Goal: Complete application form

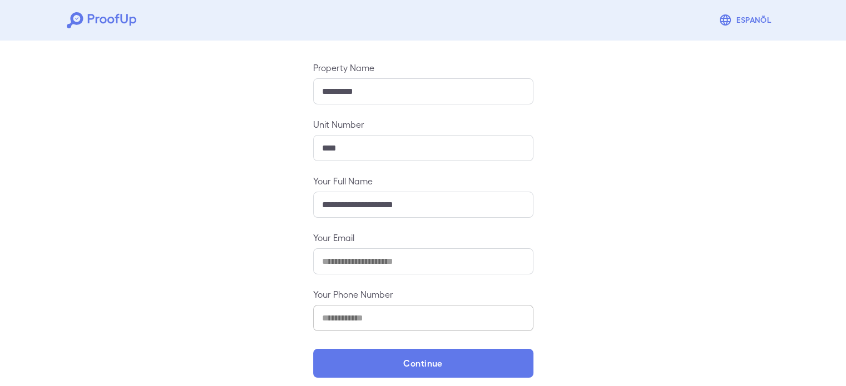
scroll to position [117, 0]
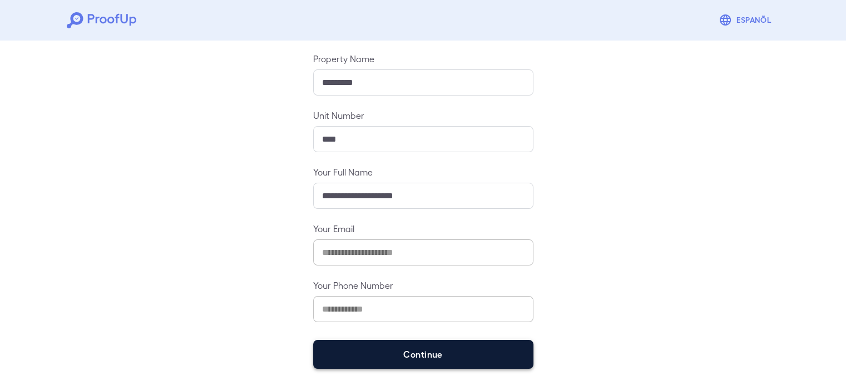
click at [364, 349] on button "Continue" at bounding box center [423, 354] width 220 height 29
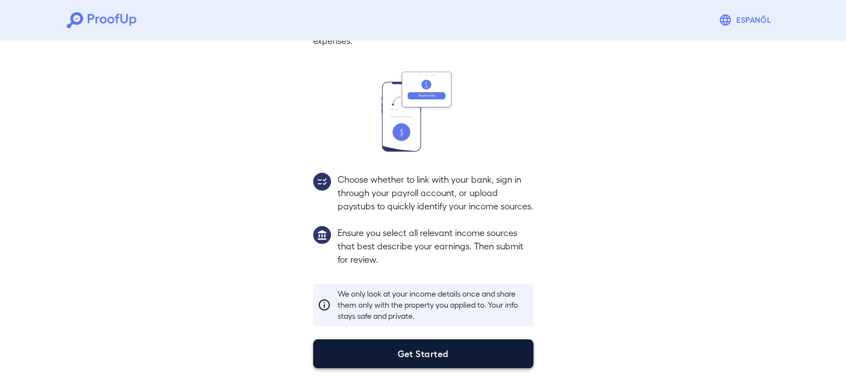
click at [381, 367] on button "Get Started" at bounding box center [423, 354] width 220 height 29
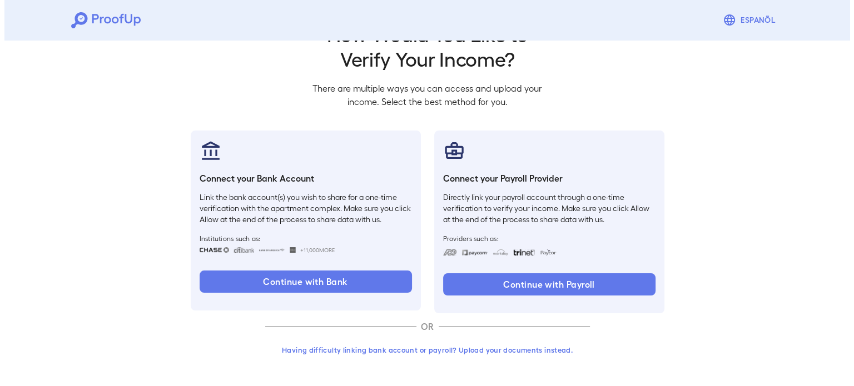
scroll to position [38, 0]
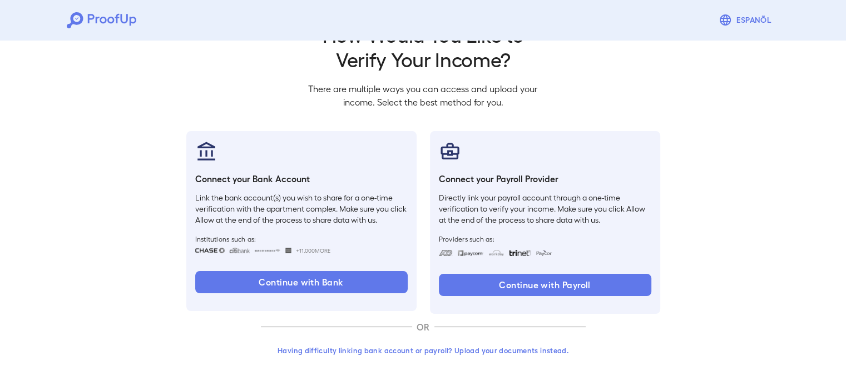
click at [369, 360] on div "Having difficulty linking bank account or payroll? Upload your documents instea…" at bounding box center [423, 355] width 325 height 29
click at [367, 356] on button "Having difficulty linking bank account or payroll? Upload your documents instea…" at bounding box center [423, 351] width 325 height 20
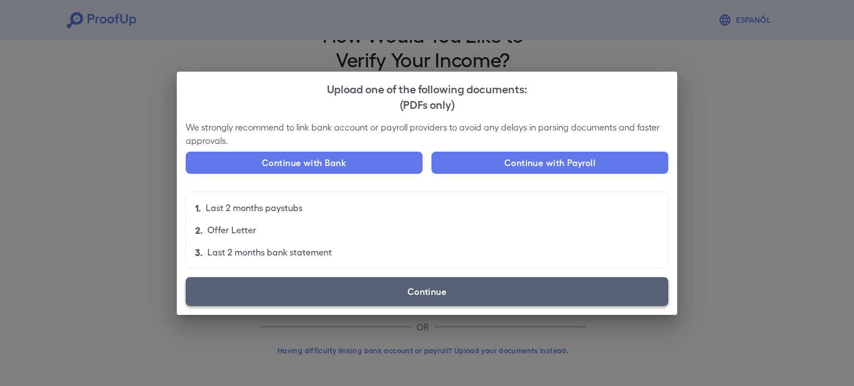
click at [296, 298] on label "Continue" at bounding box center [427, 291] width 483 height 29
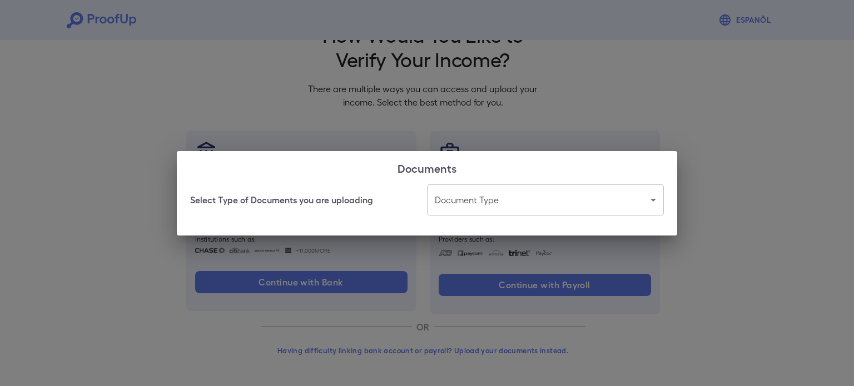
click at [514, 209] on body "Espanõl Go back How Would You Like to Verify Your Income? There are multiple wa…" at bounding box center [427, 174] width 854 height 425
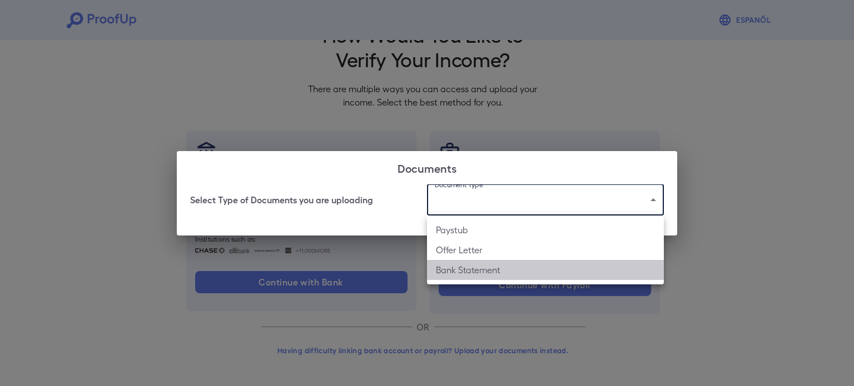
drag, startPoint x: 513, startPoint y: 261, endPoint x: 467, endPoint y: 274, distance: 48.0
click at [513, 261] on li "Bank Statement" at bounding box center [545, 270] width 237 height 20
type input "**********"
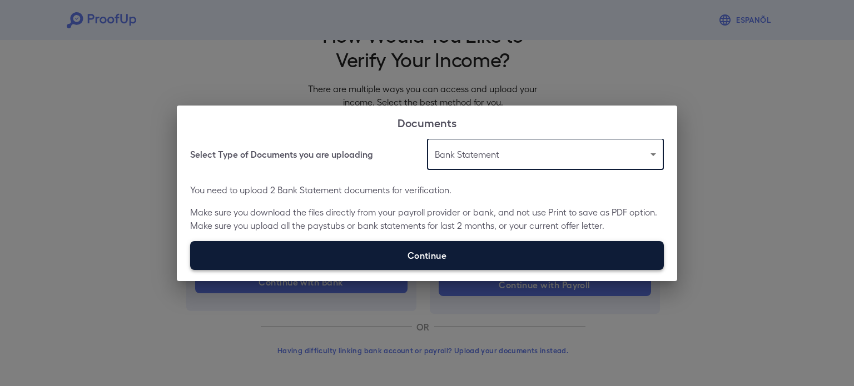
click at [338, 260] on label "Continue" at bounding box center [427, 255] width 474 height 29
click at [191, 270] on input "Continue" at bounding box center [190, 270] width 1 height 1
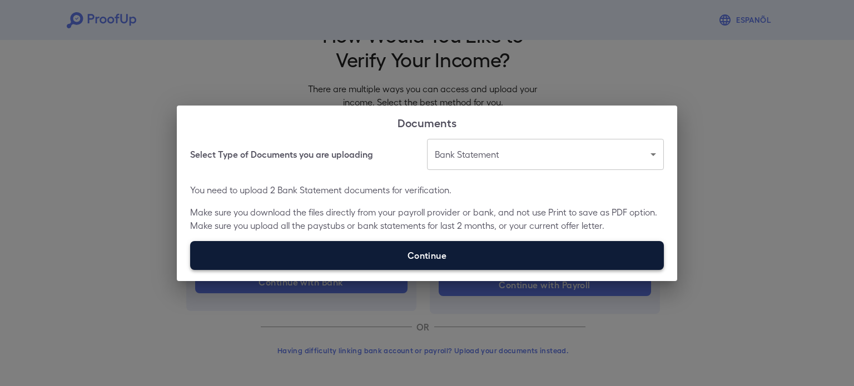
type input "**********"
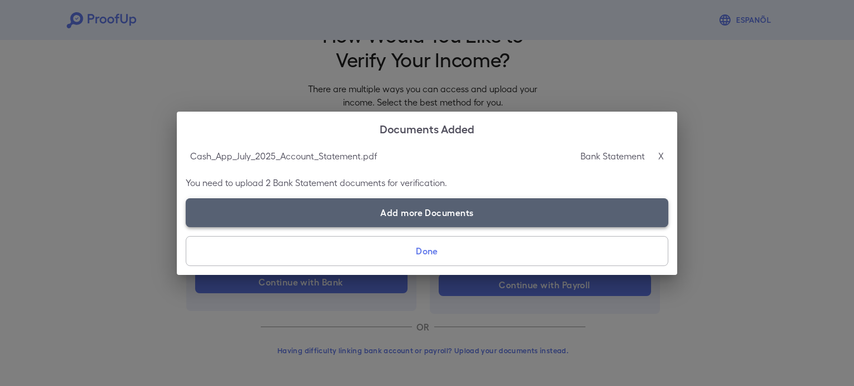
click at [367, 222] on label "Add more Documents" at bounding box center [427, 213] width 483 height 29
click at [186, 227] on input "Add more Documents" at bounding box center [186, 227] width 1 height 1
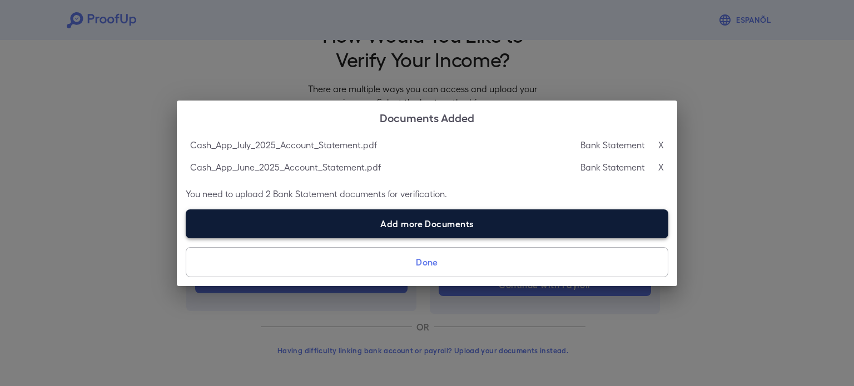
click at [363, 222] on label "Add more Documents" at bounding box center [427, 224] width 483 height 29
click at [186, 238] on input "Add more Documents" at bounding box center [186, 238] width 1 height 1
type input "**********"
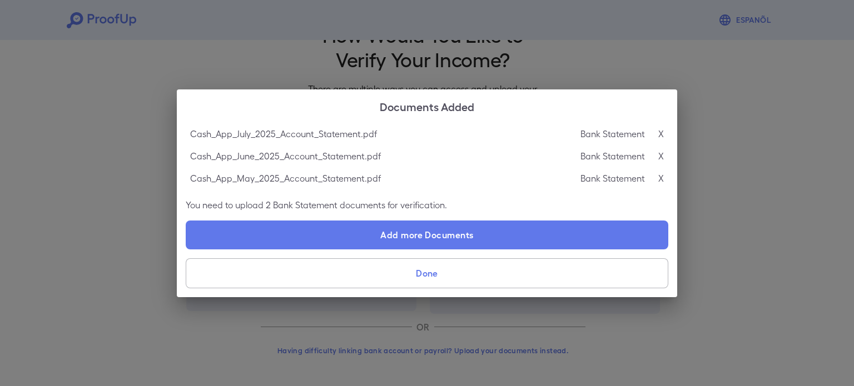
click at [300, 277] on button "Done" at bounding box center [427, 274] width 483 height 30
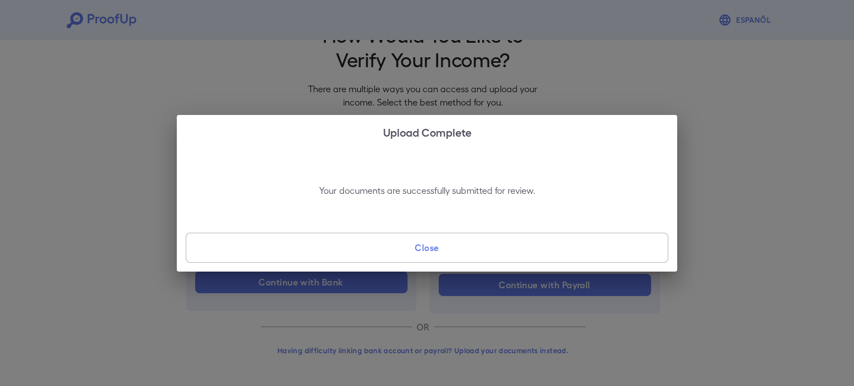
click at [428, 262] on button "Close" at bounding box center [427, 248] width 483 height 30
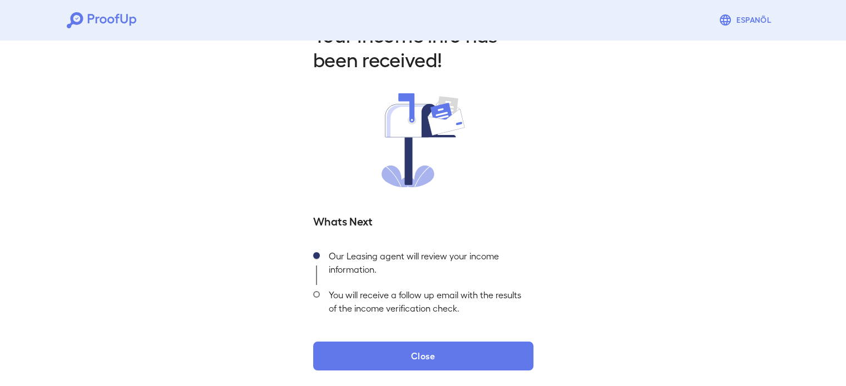
scroll to position [39, 0]
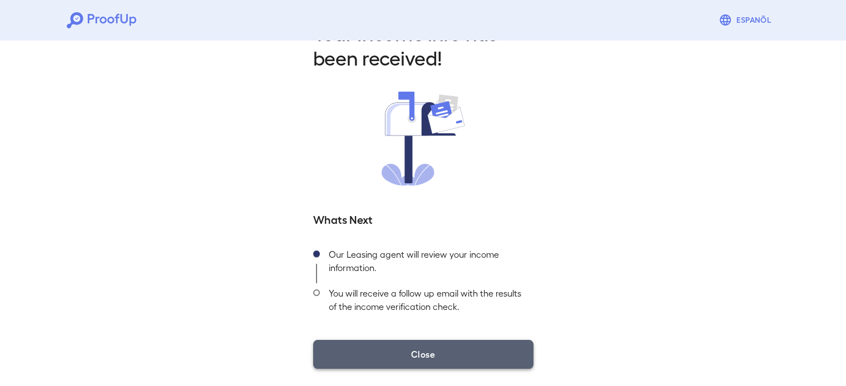
click at [430, 349] on button "Close" at bounding box center [423, 354] width 220 height 29
